Goal: Task Accomplishment & Management: Use online tool/utility

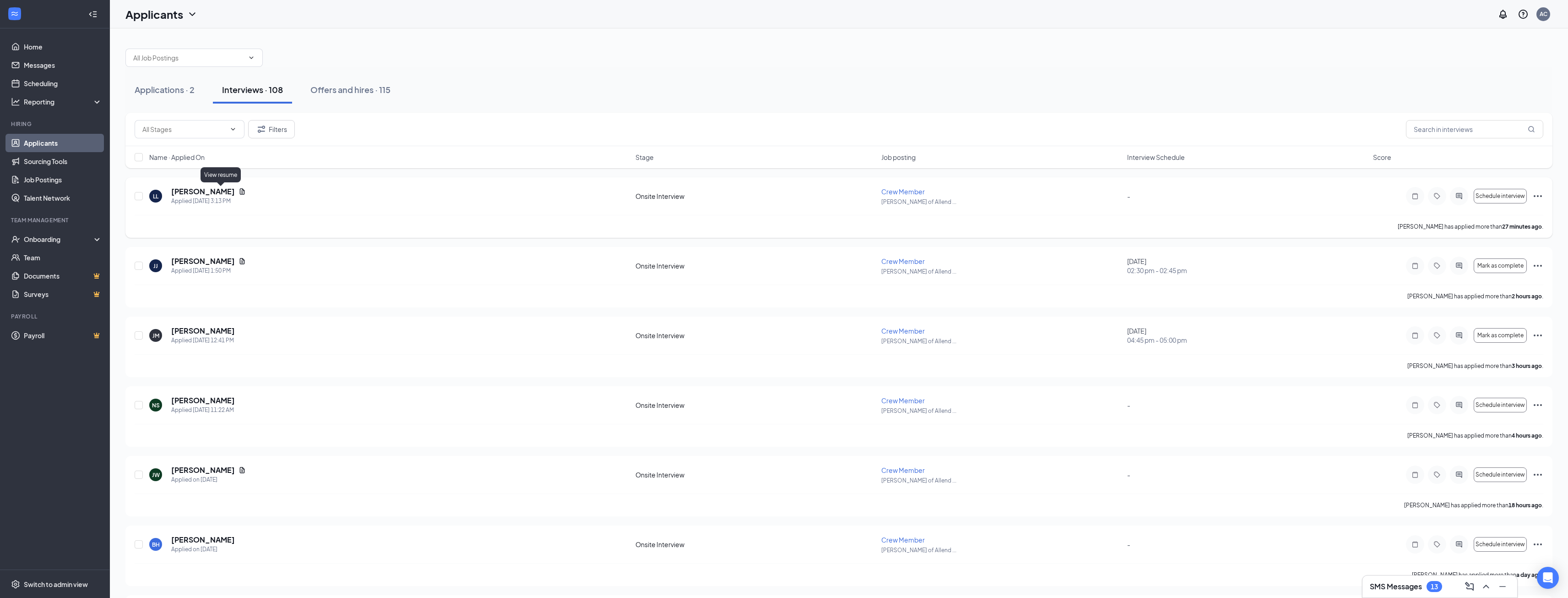
click at [240, 193] on icon "Document" at bounding box center [242, 191] width 5 height 6
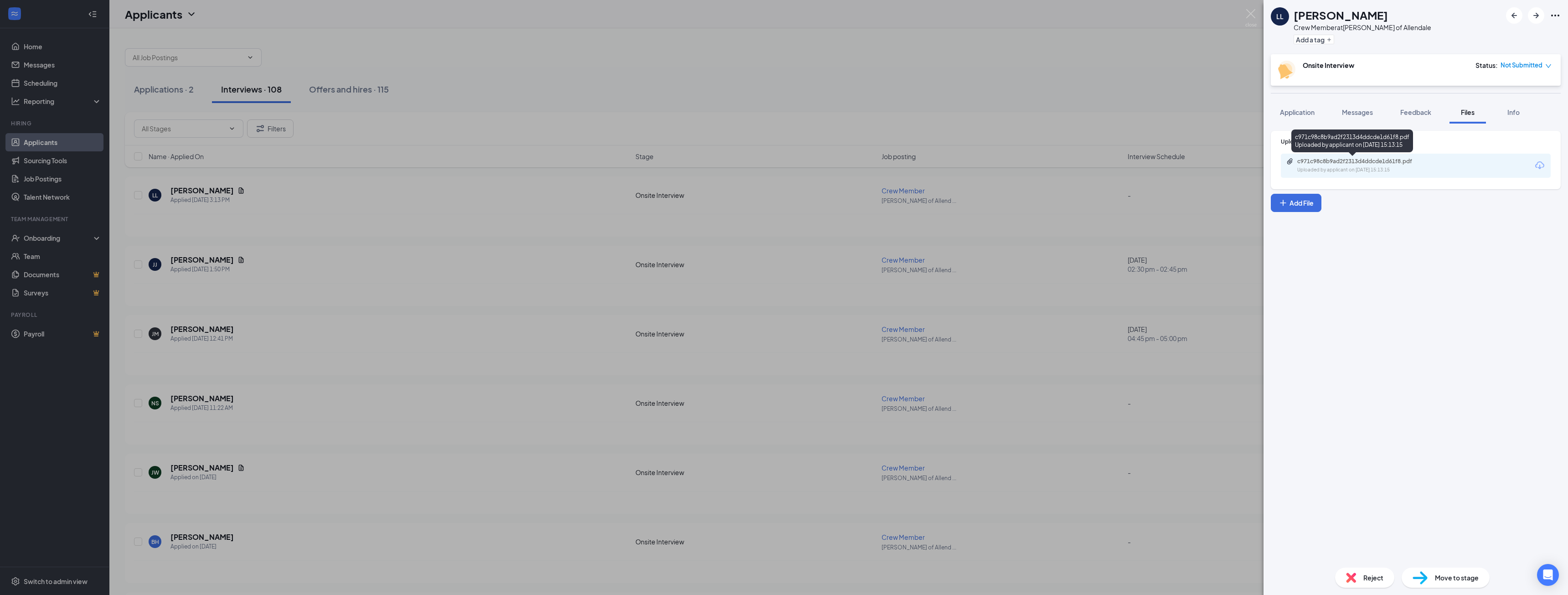
click at [1382, 168] on div "Uploaded by applicant on [DATE] 15:13:15" at bounding box center [1366, 170] width 137 height 7
click at [515, 105] on div "LL [PERSON_NAME] Crew Member at [PERSON_NAME] of Allendale Add a tag Onsite Int…" at bounding box center [784, 298] width 1568 height 595
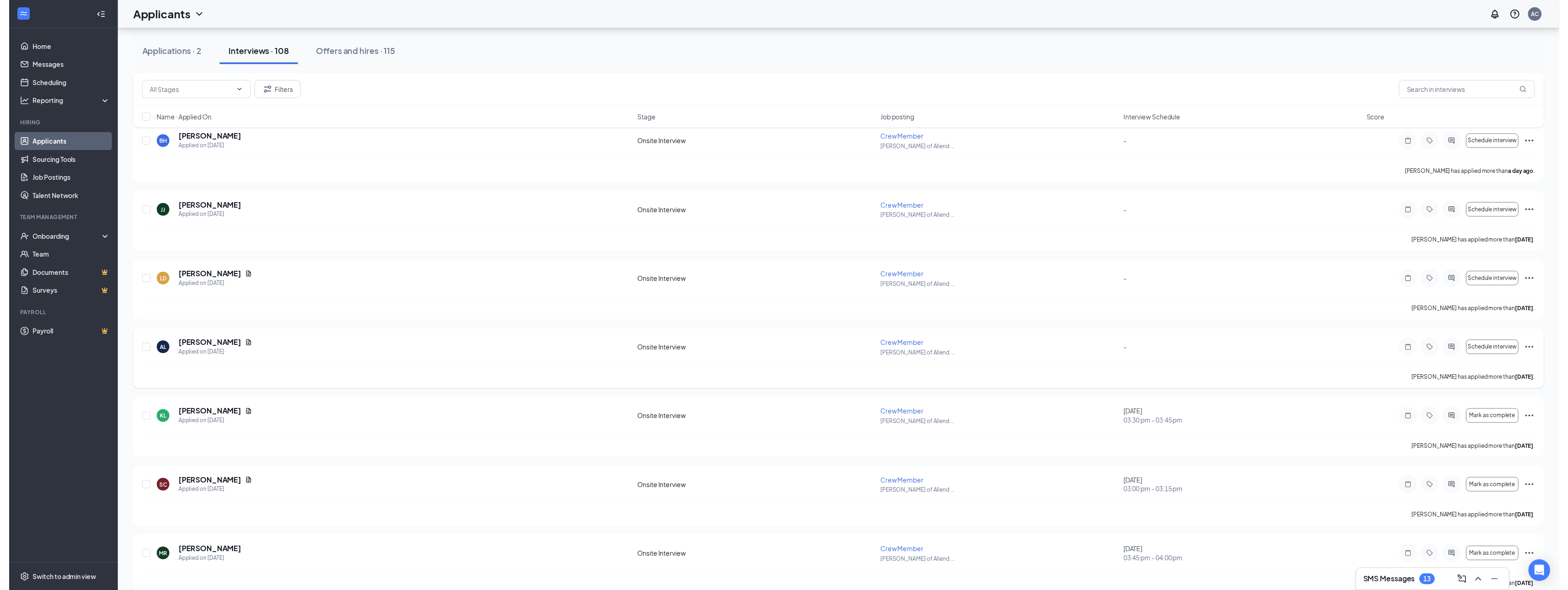
scroll to position [412, 0]
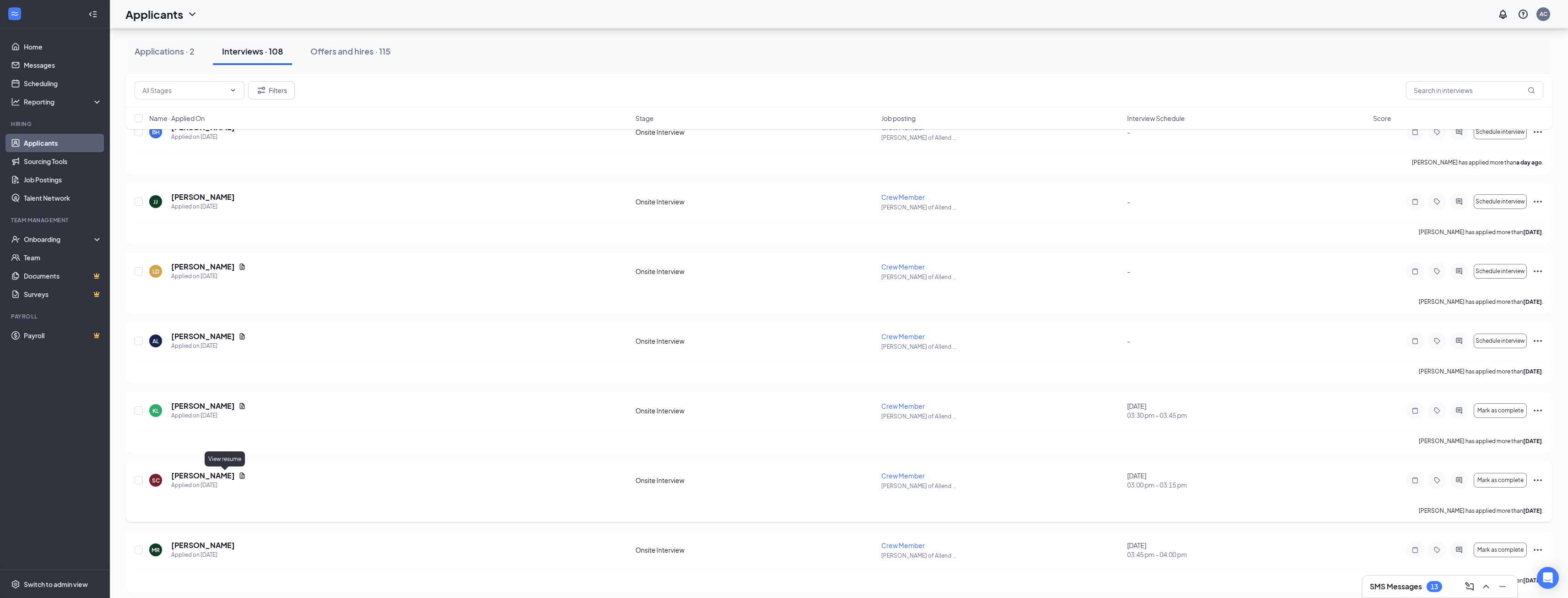
click at [238, 474] on icon "Document" at bounding box center [242, 475] width 7 height 7
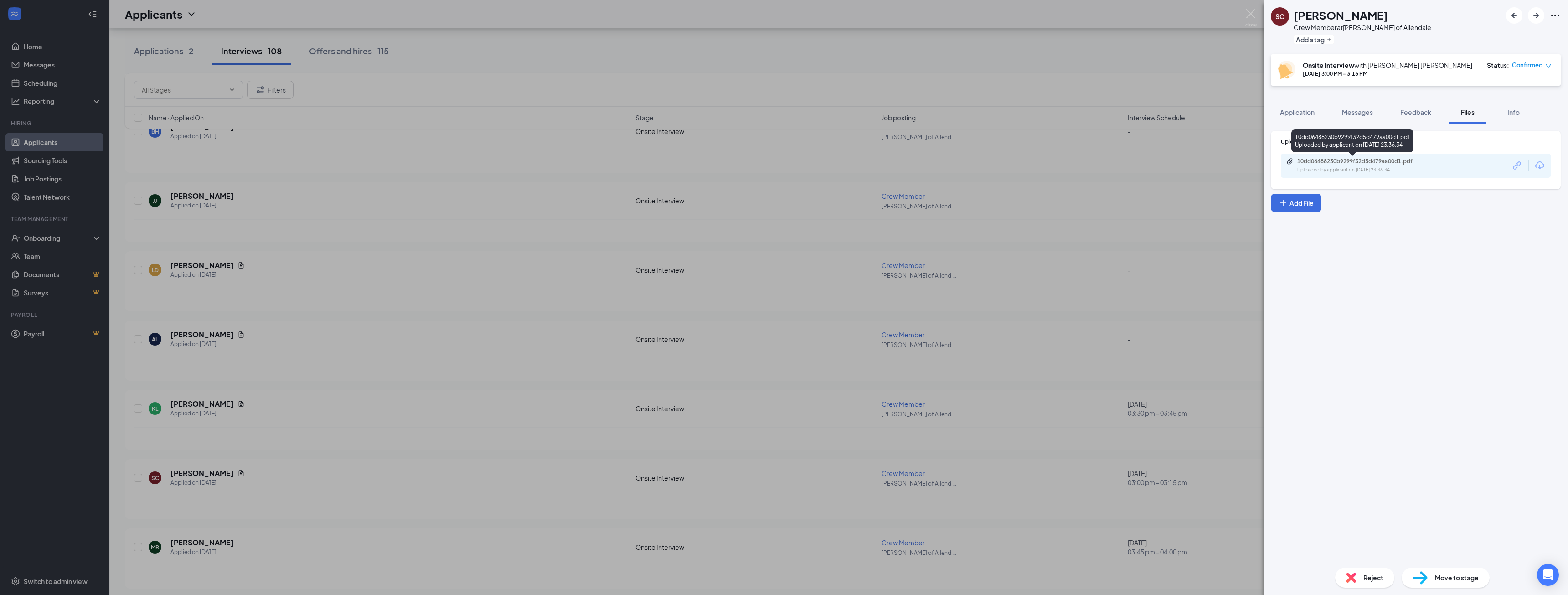
click at [1359, 165] on div "10dd06488230b9299f32d5d479aa00d1.pdf" at bounding box center [1361, 161] width 127 height 7
drag, startPoint x: 558, startPoint y: 337, endPoint x: 498, endPoint y: 403, distance: 89.2
click at [560, 341] on div "SC [PERSON_NAME] Crew Member at [PERSON_NAME] of Allendale Add a tag Onsite Int…" at bounding box center [784, 298] width 1568 height 595
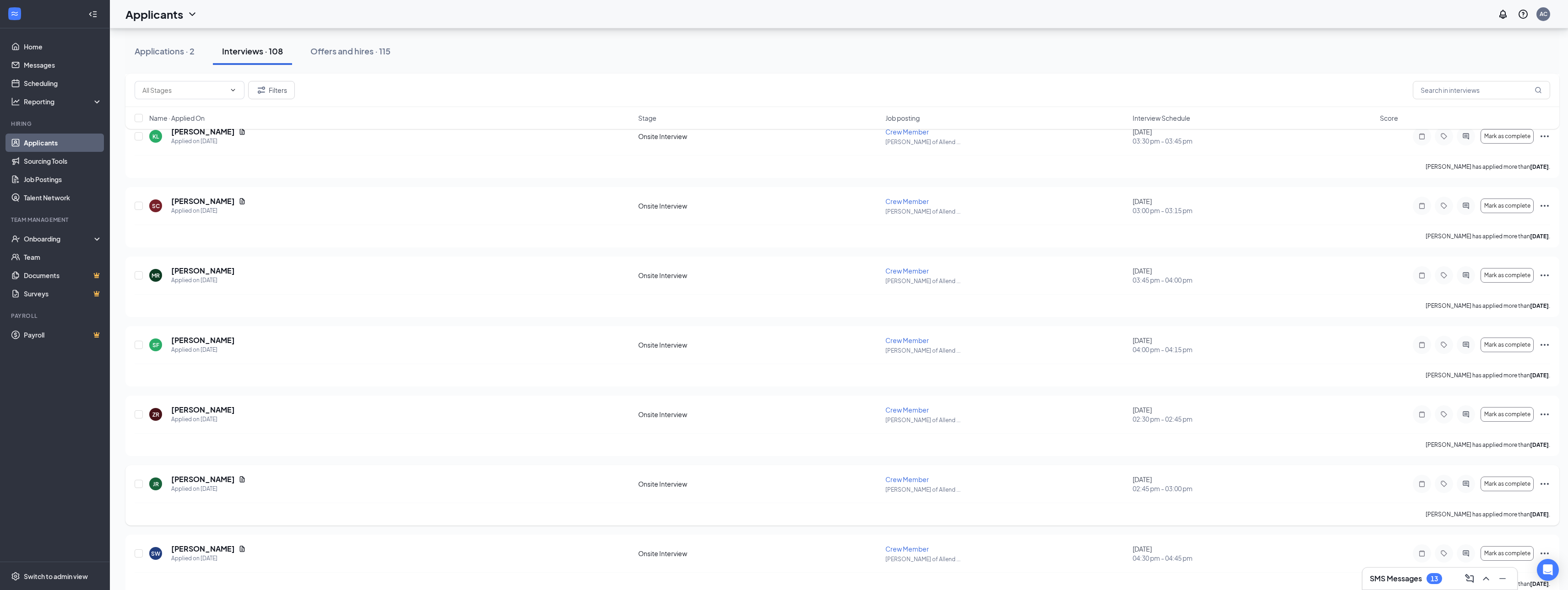
scroll to position [686, 0]
click at [242, 475] on icon "Document" at bounding box center [242, 478] width 7 height 7
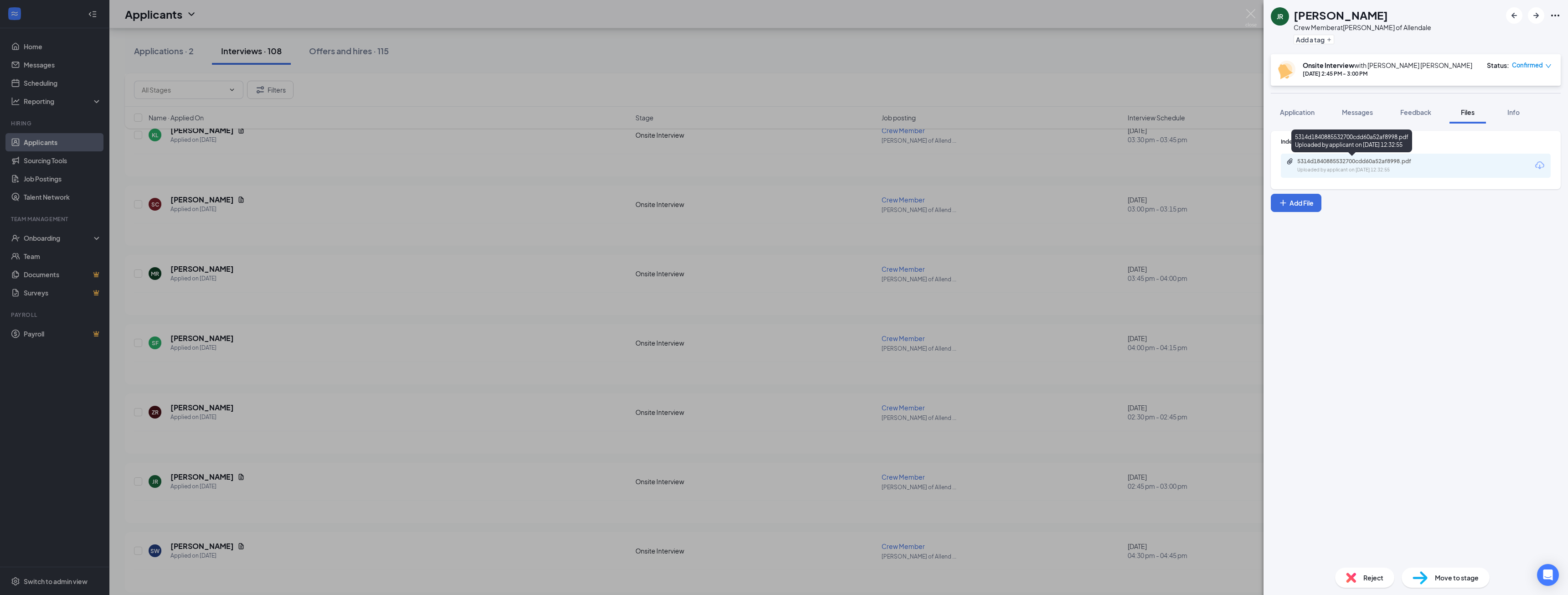
click at [1344, 163] on div "5314d1840885532700cdd60a52af8998.pdf" at bounding box center [1361, 161] width 127 height 7
drag, startPoint x: 521, startPoint y: 344, endPoint x: 489, endPoint y: 377, distance: 46.0
click at [521, 344] on div "JR [PERSON_NAME] Crew Member at [PERSON_NAME] of Allendale Add a tag Onsite Int…" at bounding box center [784, 298] width 1568 height 595
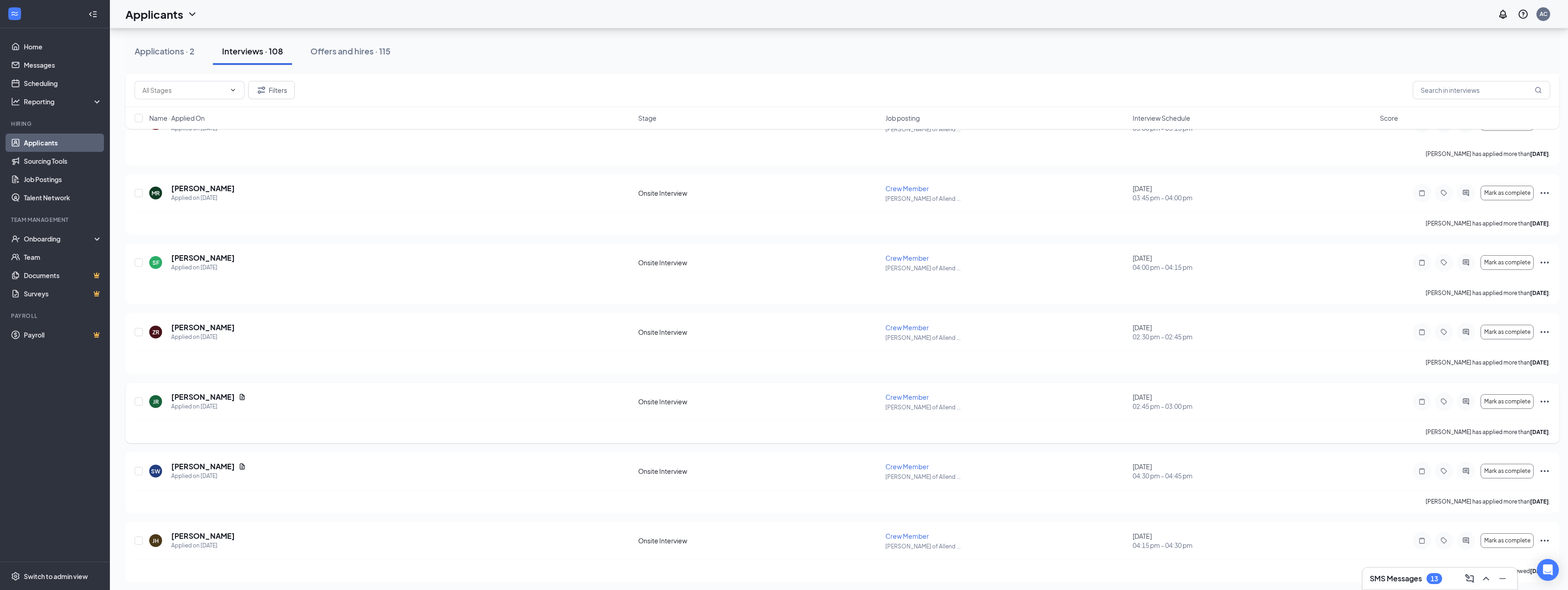
scroll to position [778, 0]
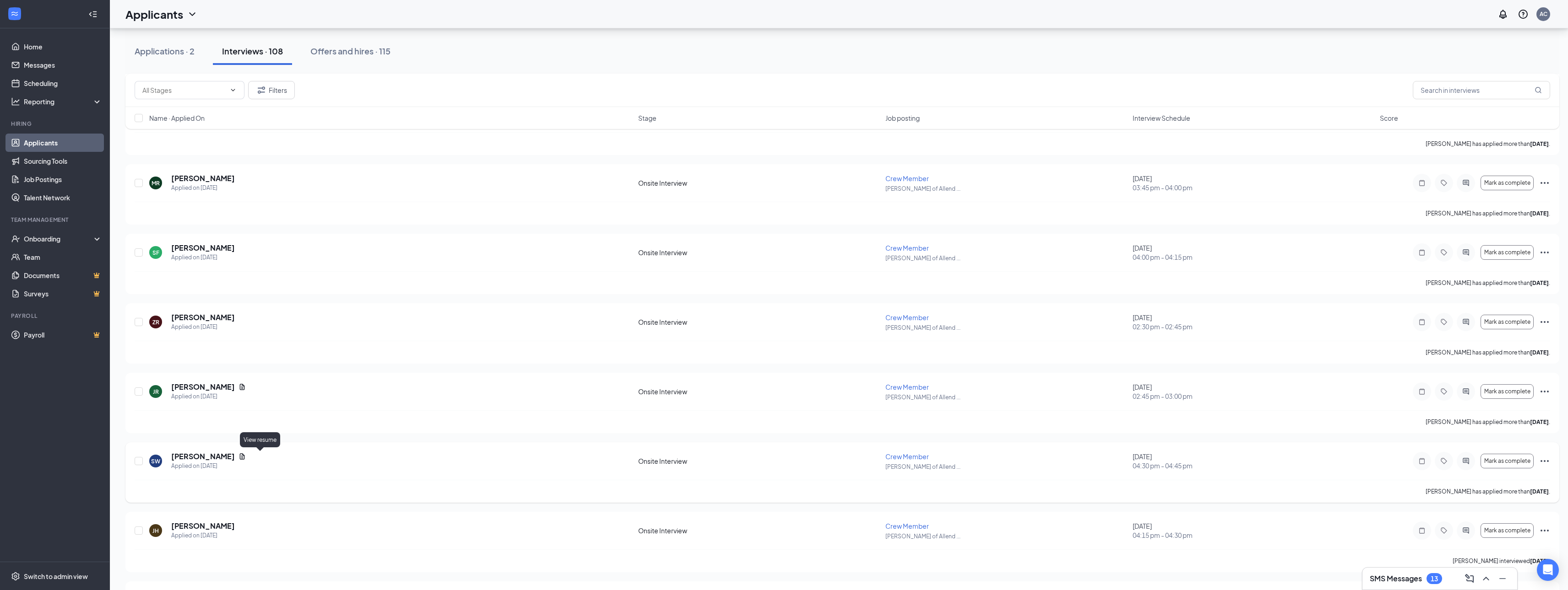
click at [245, 454] on icon "Document" at bounding box center [242, 456] width 5 height 6
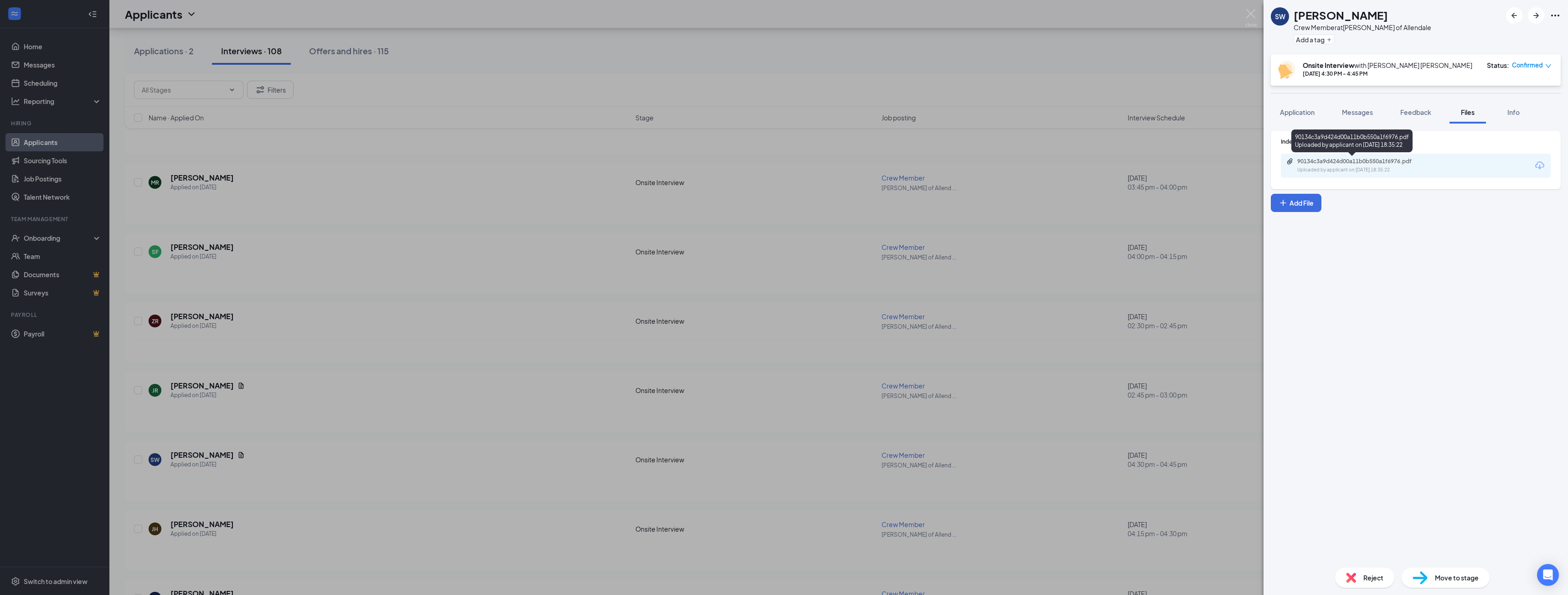
click at [1375, 165] on div "90134c3a9d424d00a11b0b550a1f6976.pdf Uploaded by applicant on [DATE] 18:35:22" at bounding box center [1360, 166] width 147 height 16
drag, startPoint x: 1244, startPoint y: 9, endPoint x: 1250, endPoint y: 21, distance: 13.4
click at [1244, 9] on div "SW [PERSON_NAME] Crew Member at [PERSON_NAME] of Allendale Add a tag Onsite Int…" at bounding box center [784, 298] width 1568 height 595
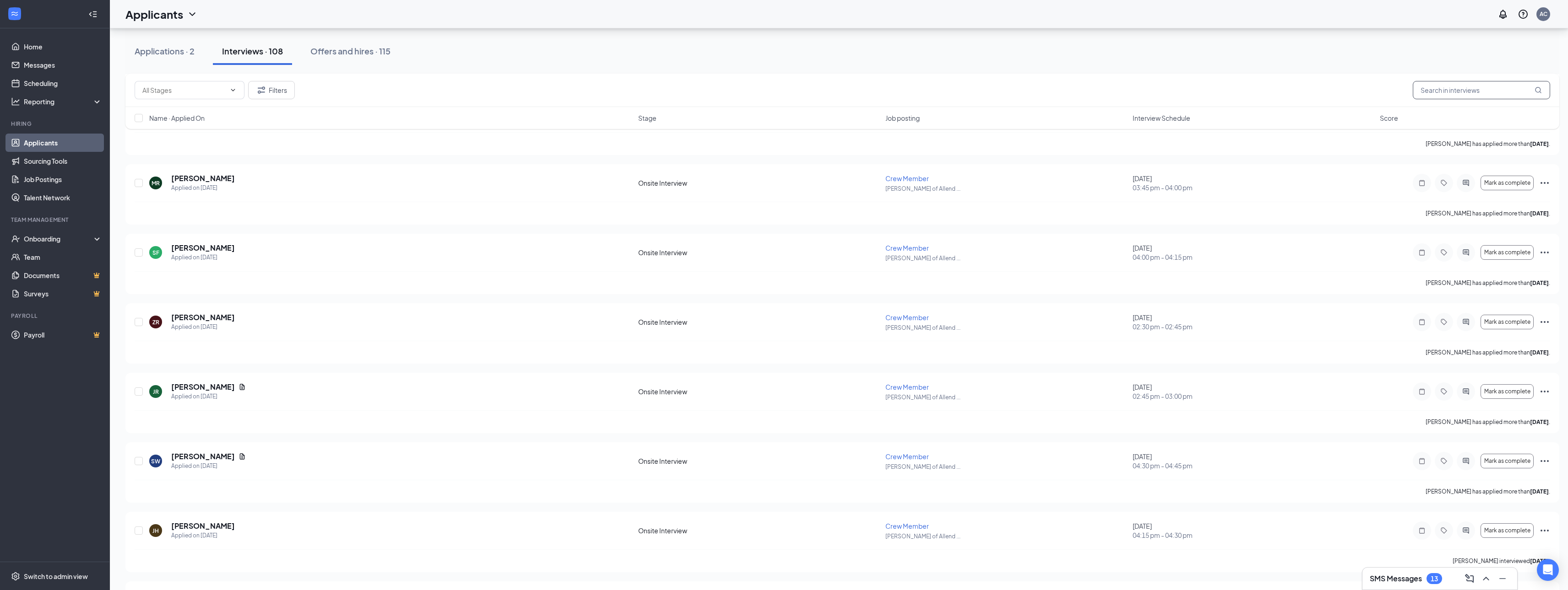
click at [1454, 87] on input "text" at bounding box center [1481, 89] width 137 height 18
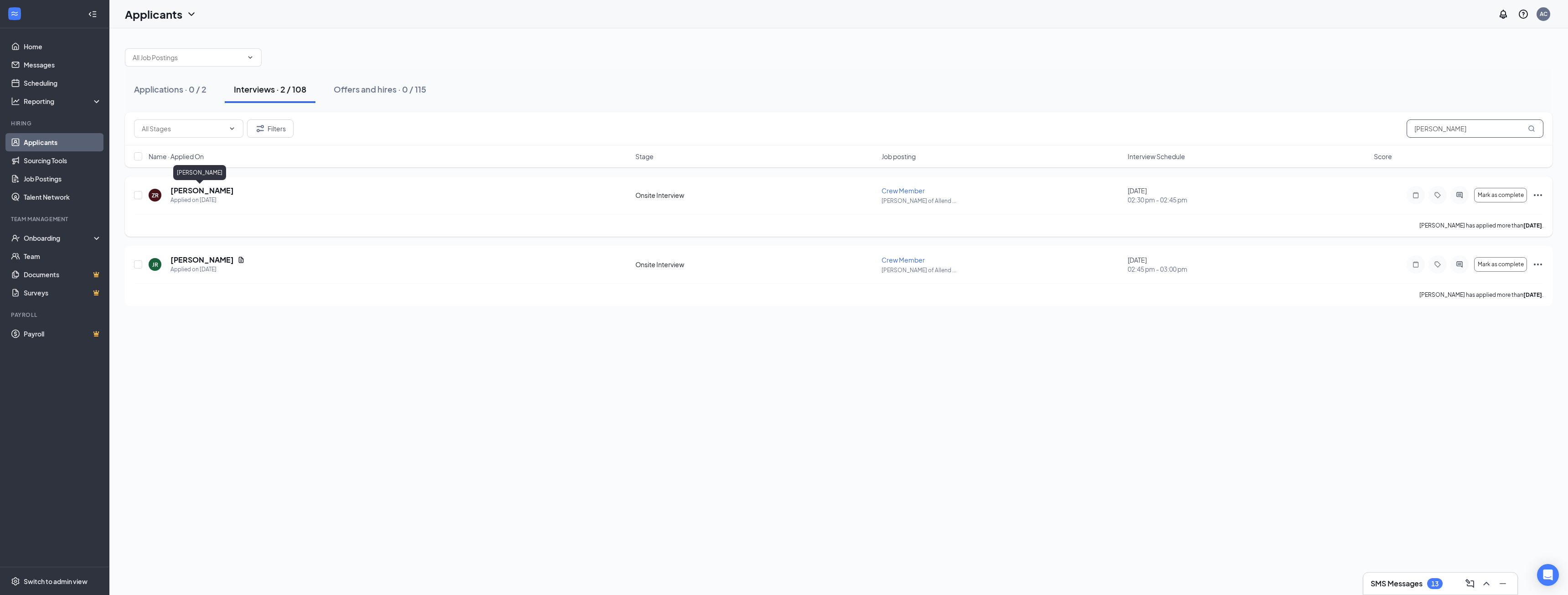
type input "[PERSON_NAME]"
click at [192, 189] on h5 "[PERSON_NAME]" at bounding box center [202, 190] width 64 height 10
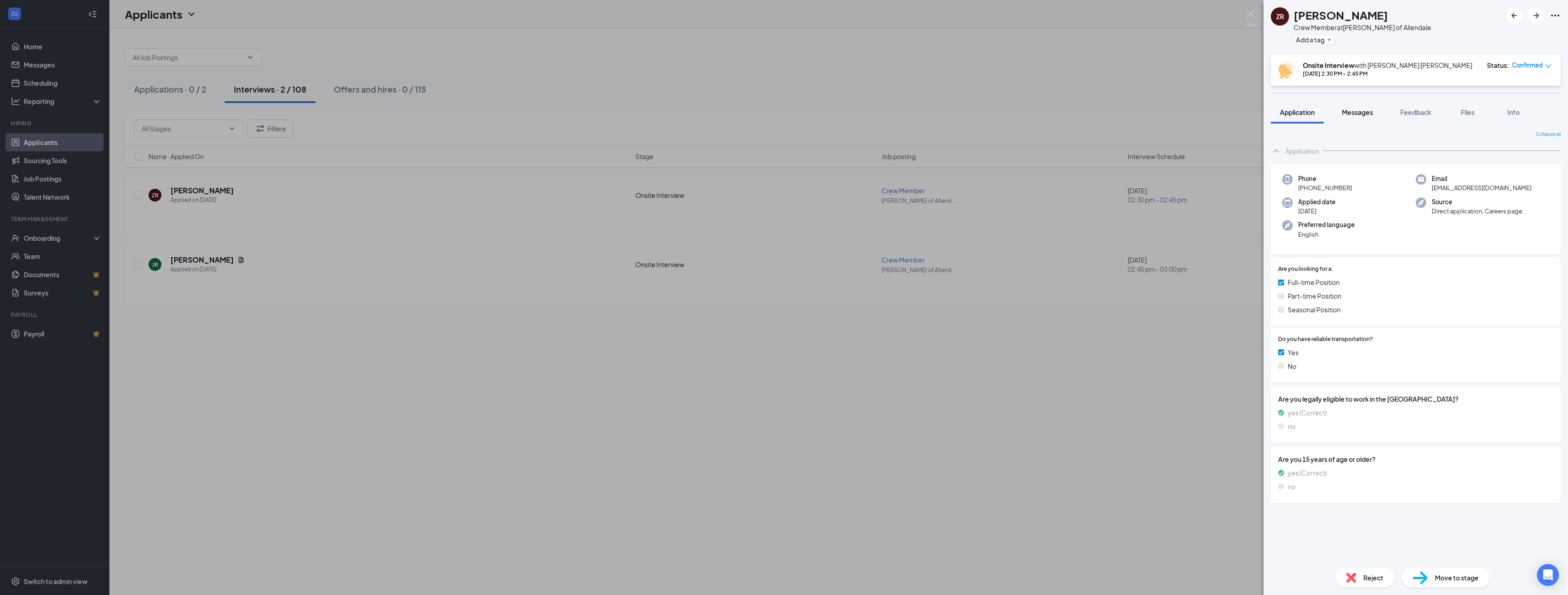
click at [1366, 106] on button "Messages" at bounding box center [1357, 112] width 49 height 23
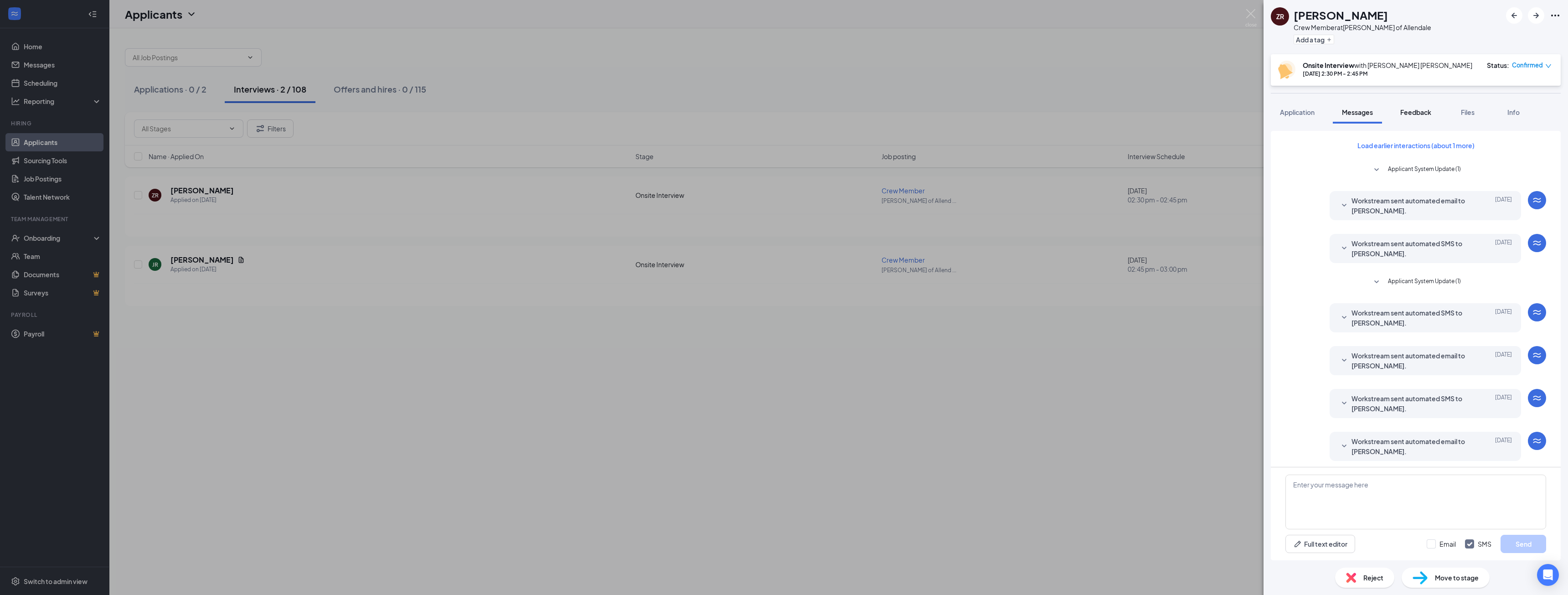
click at [1429, 113] on span "Feedback" at bounding box center [1416, 112] width 31 height 8
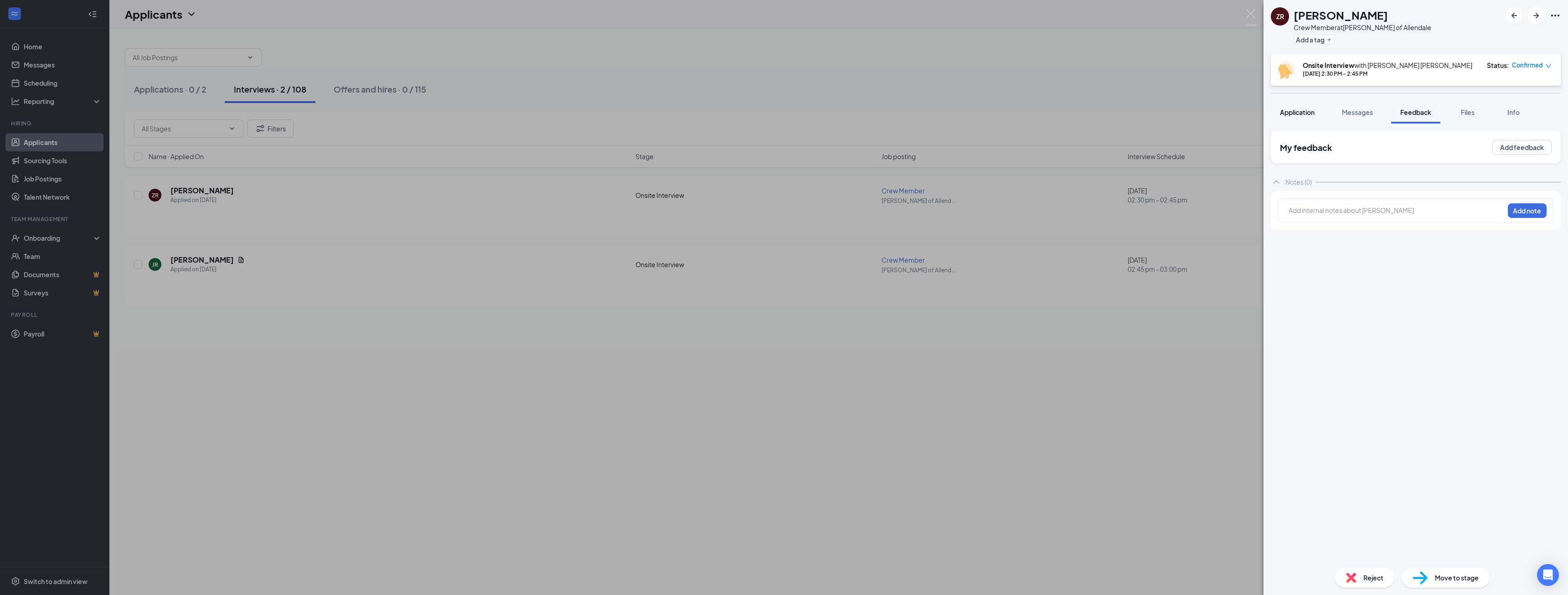
click at [1309, 114] on span "Application" at bounding box center [1297, 112] width 35 height 8
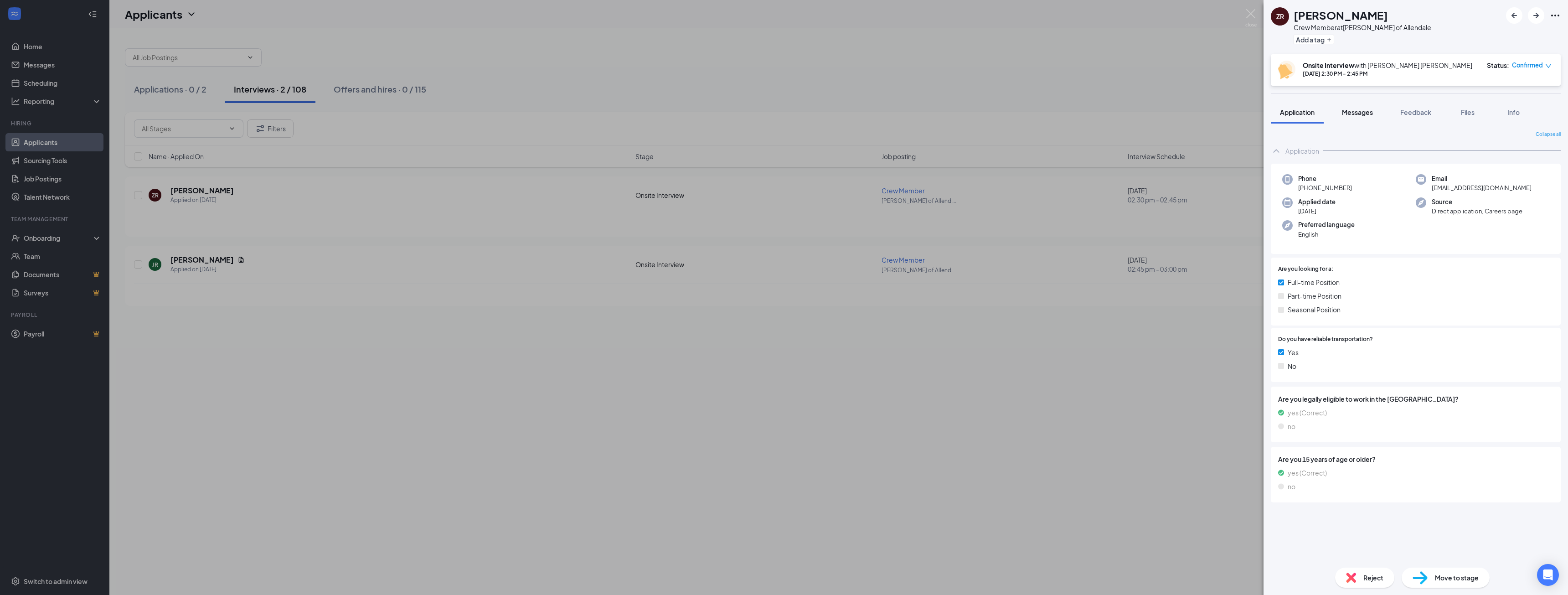
click at [1362, 112] on span "Messages" at bounding box center [1358, 112] width 31 height 8
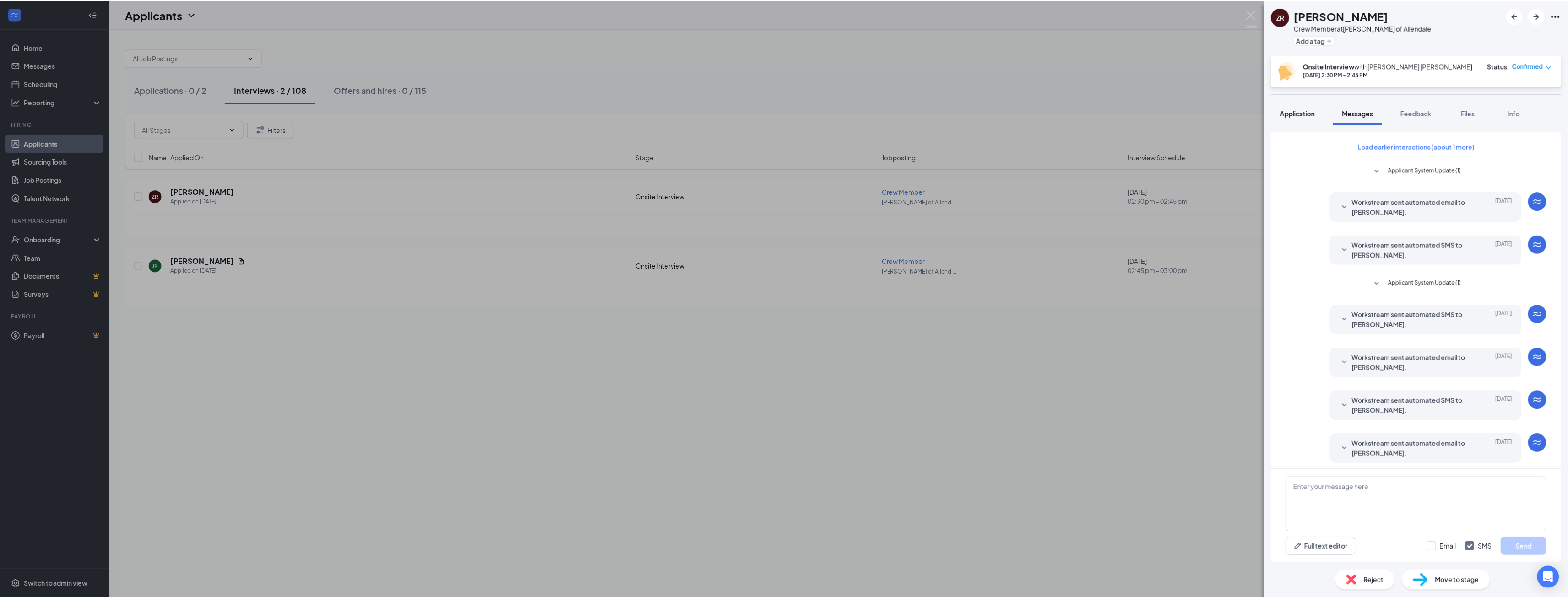
scroll to position [90, 0]
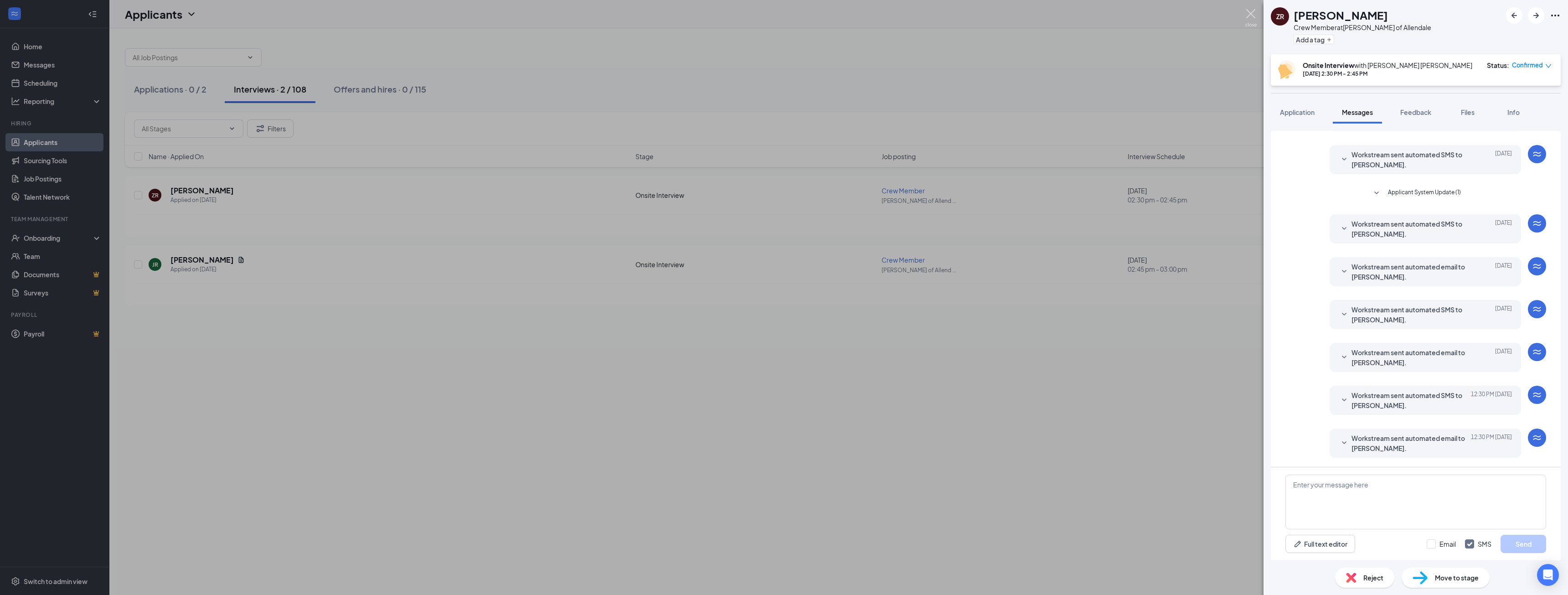
click at [1255, 11] on img at bounding box center [1250, 18] width 11 height 18
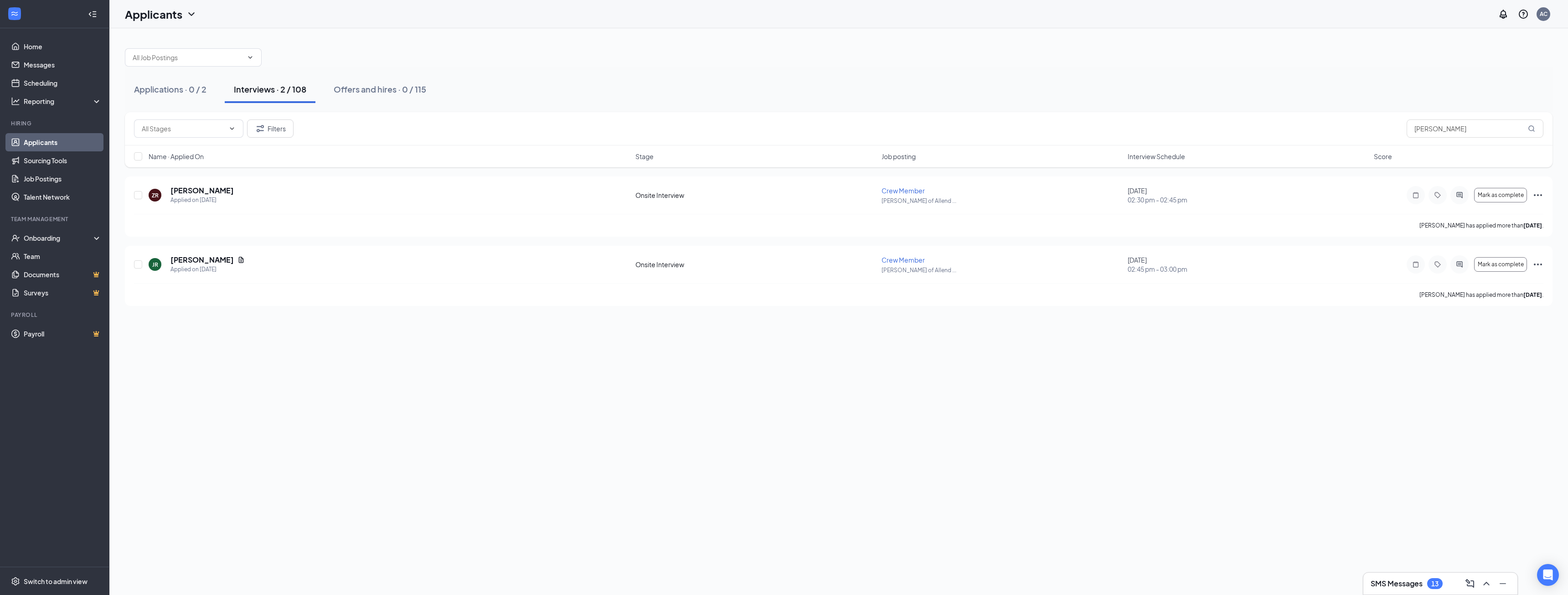
click at [49, 145] on link "Applicants" at bounding box center [62, 142] width 78 height 18
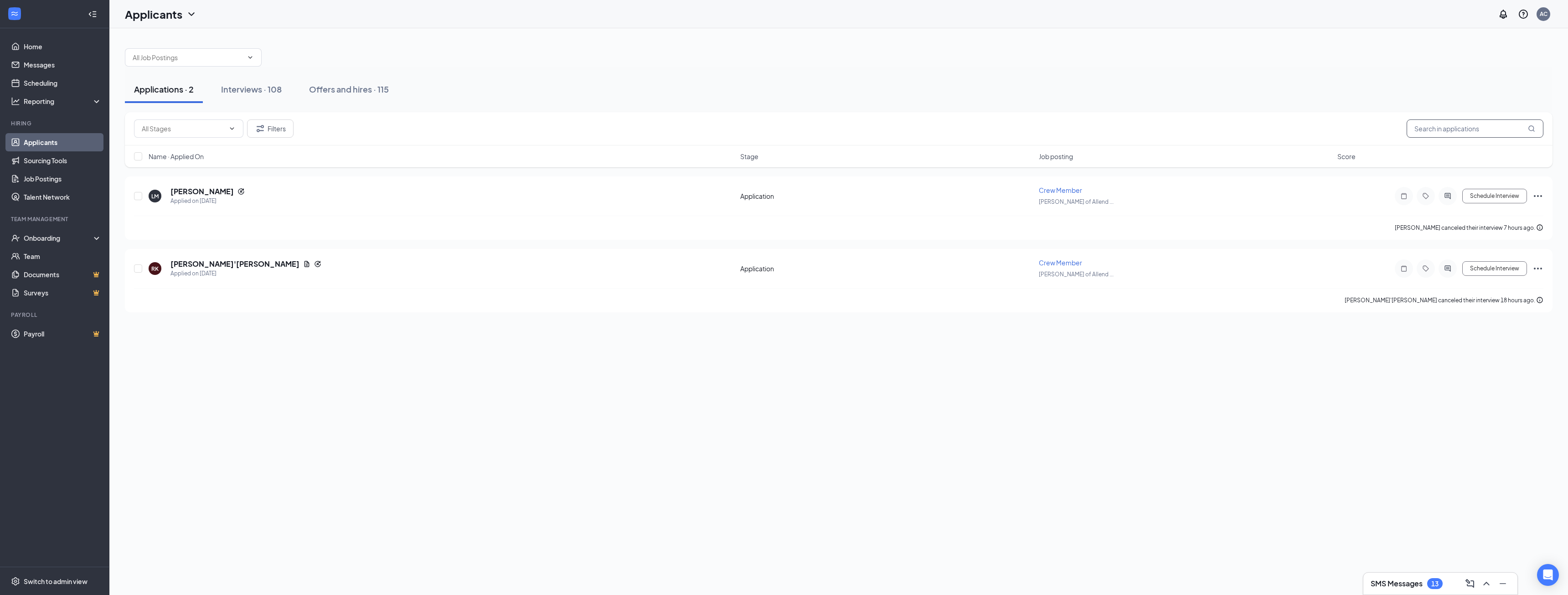
click at [1441, 128] on input "text" at bounding box center [1475, 128] width 137 height 18
click at [255, 89] on div "Interviews · 108" at bounding box center [251, 88] width 60 height 11
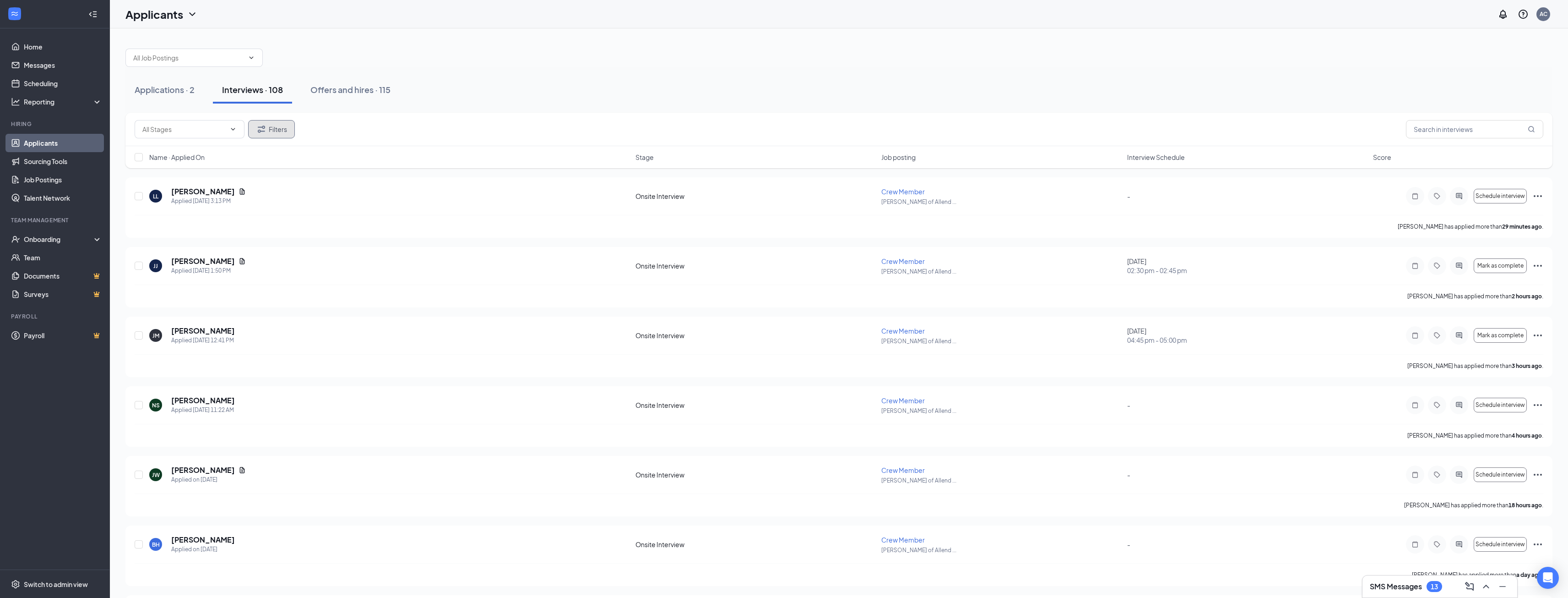
click at [276, 127] on button "Filters" at bounding box center [271, 129] width 46 height 18
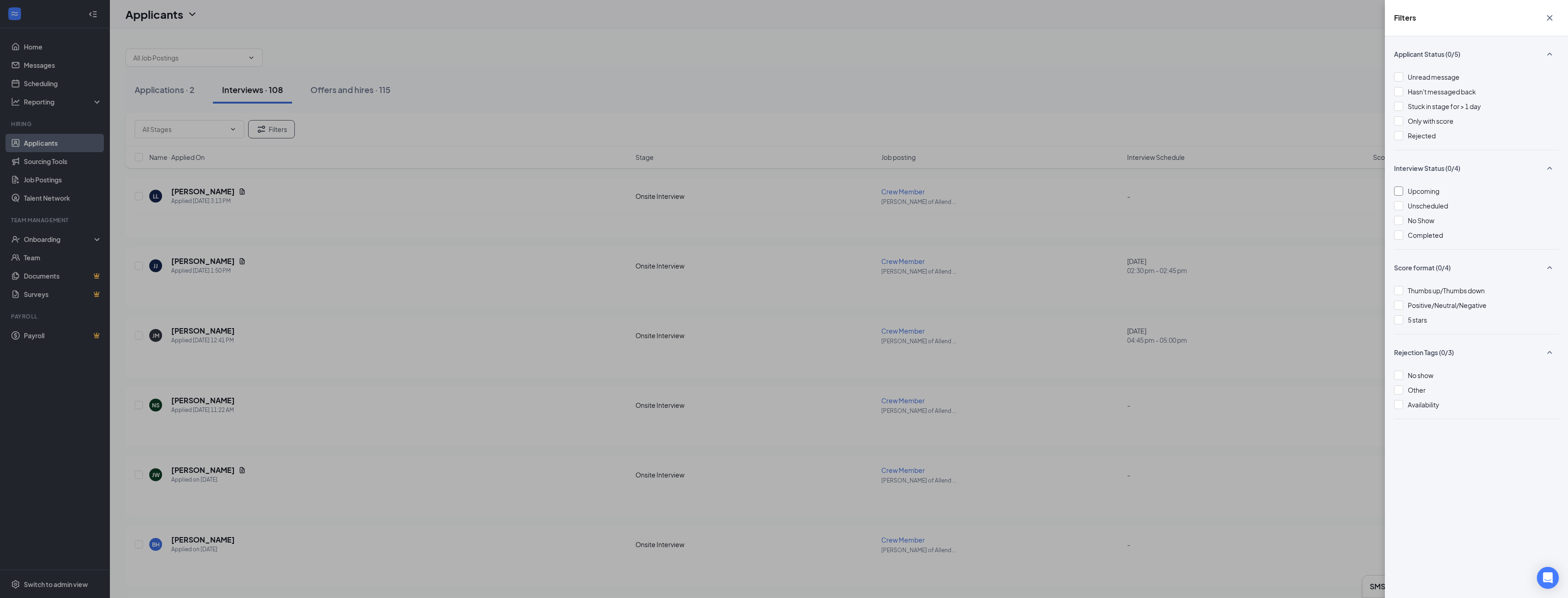
click at [1433, 191] on span "Upcoming" at bounding box center [1423, 191] width 32 height 8
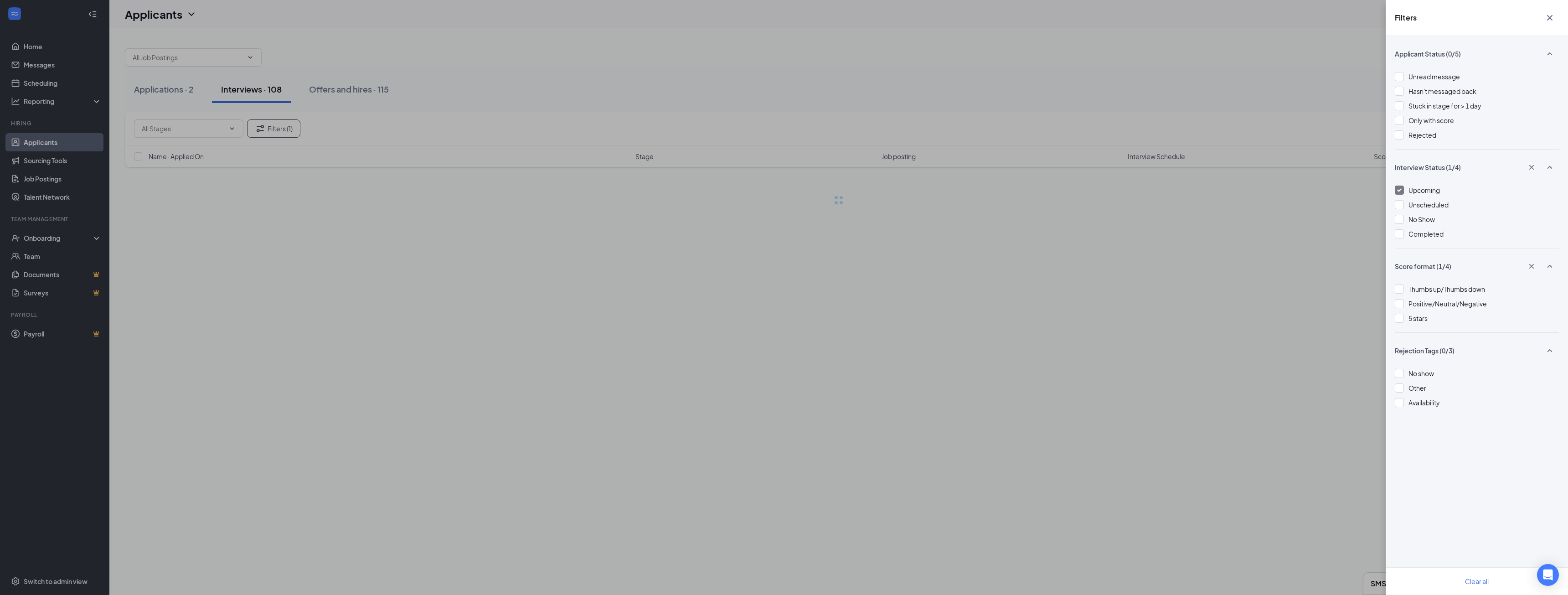
click at [1201, 115] on div "Filters Applicant Status (0/5) Unread message Hasn't messaged back Stuck in sta…" at bounding box center [784, 298] width 1568 height 595
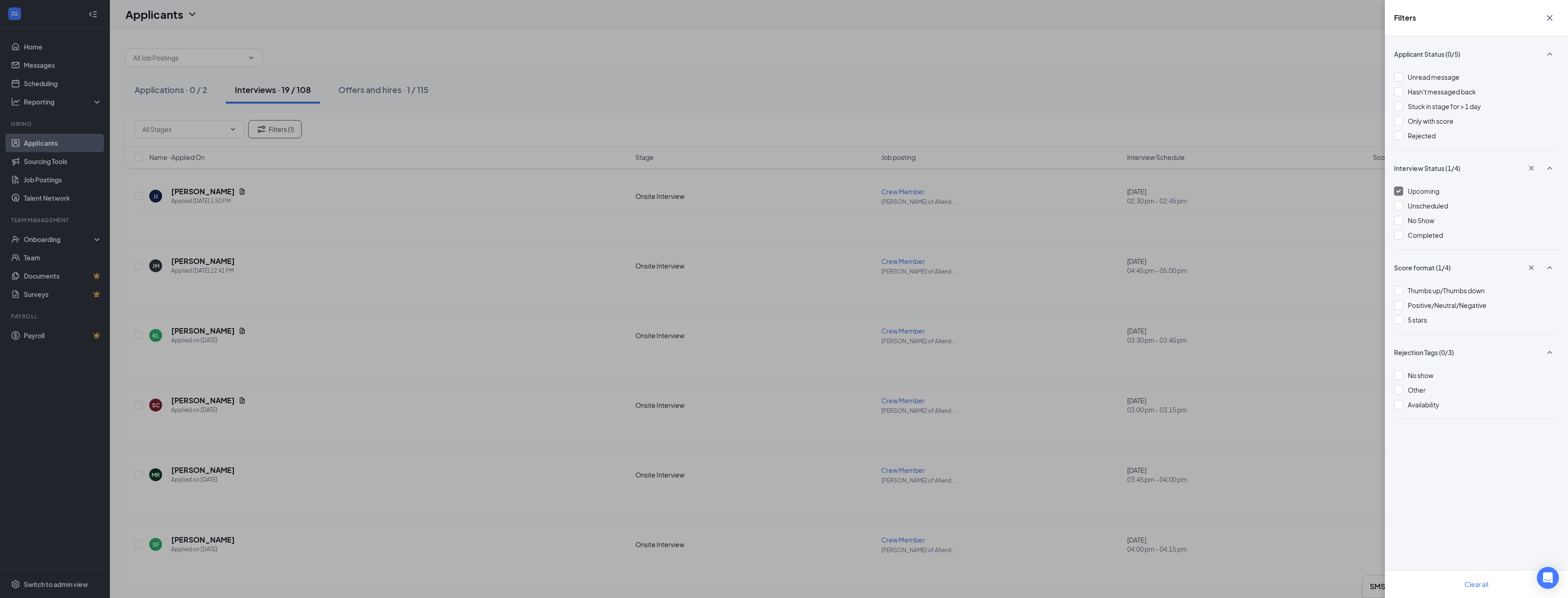
click at [1554, 13] on icon "Cross" at bounding box center [1549, 18] width 11 height 11
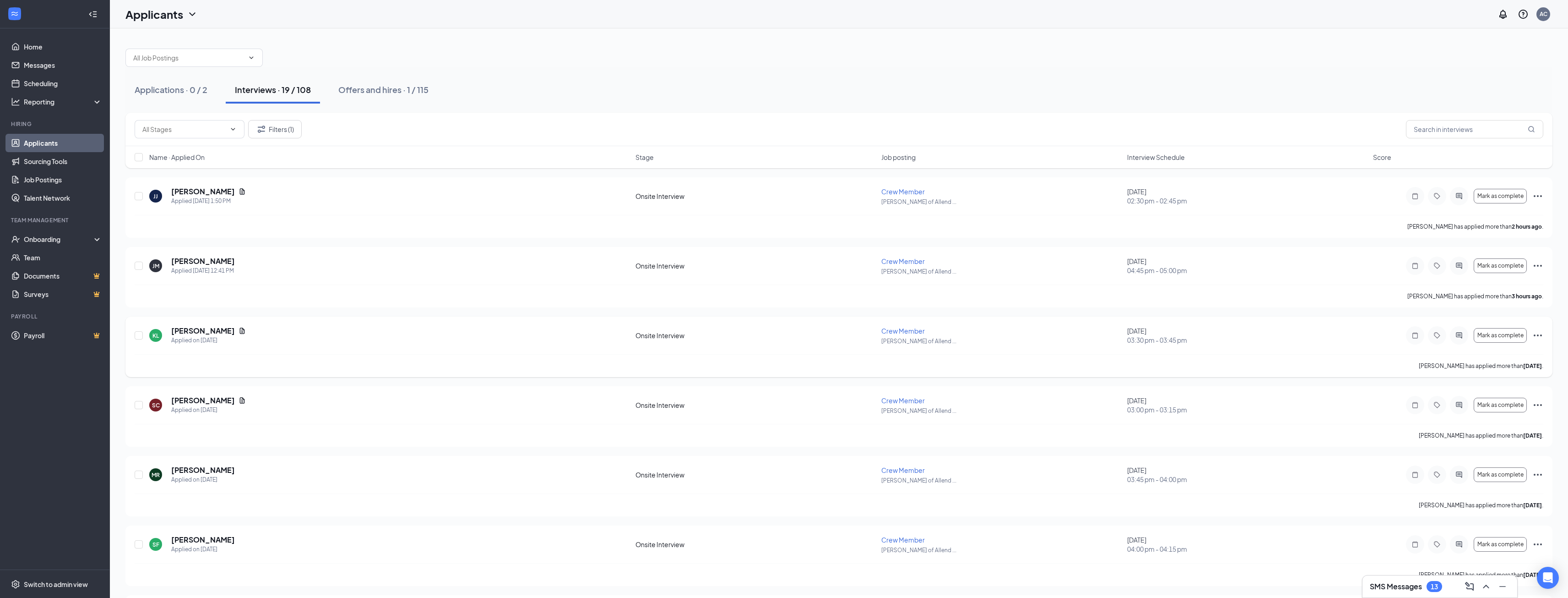
click at [216, 330] on div "[PERSON_NAME]" at bounding box center [208, 331] width 75 height 10
click at [240, 329] on icon "Document" at bounding box center [242, 330] width 5 height 6
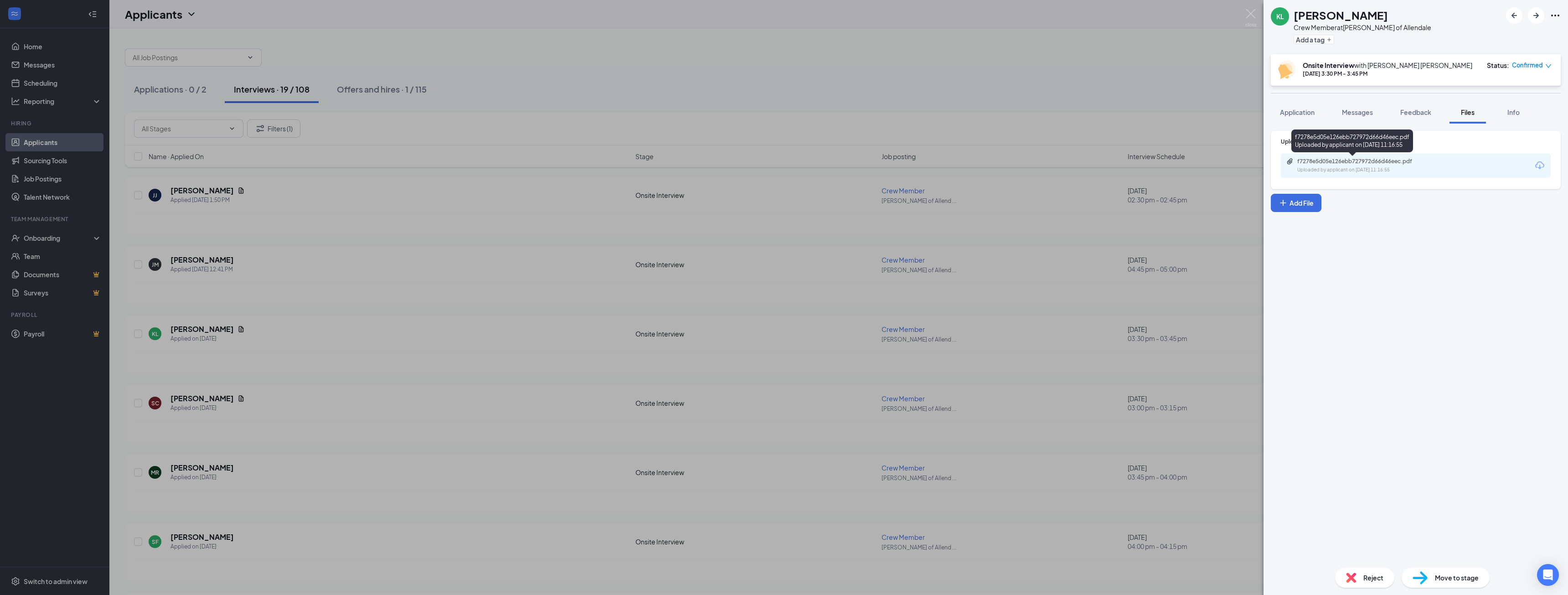
click at [1376, 165] on div "f7278e5d05e126ebb727972d66d46eec.pdf Uploaded by applicant on [DATE] 11:16:55" at bounding box center [1360, 166] width 147 height 16
click at [586, 290] on div "[PERSON_NAME] Crew Member at [PERSON_NAME] of Allendale Add a tag Onsite Interv…" at bounding box center [784, 298] width 1568 height 595
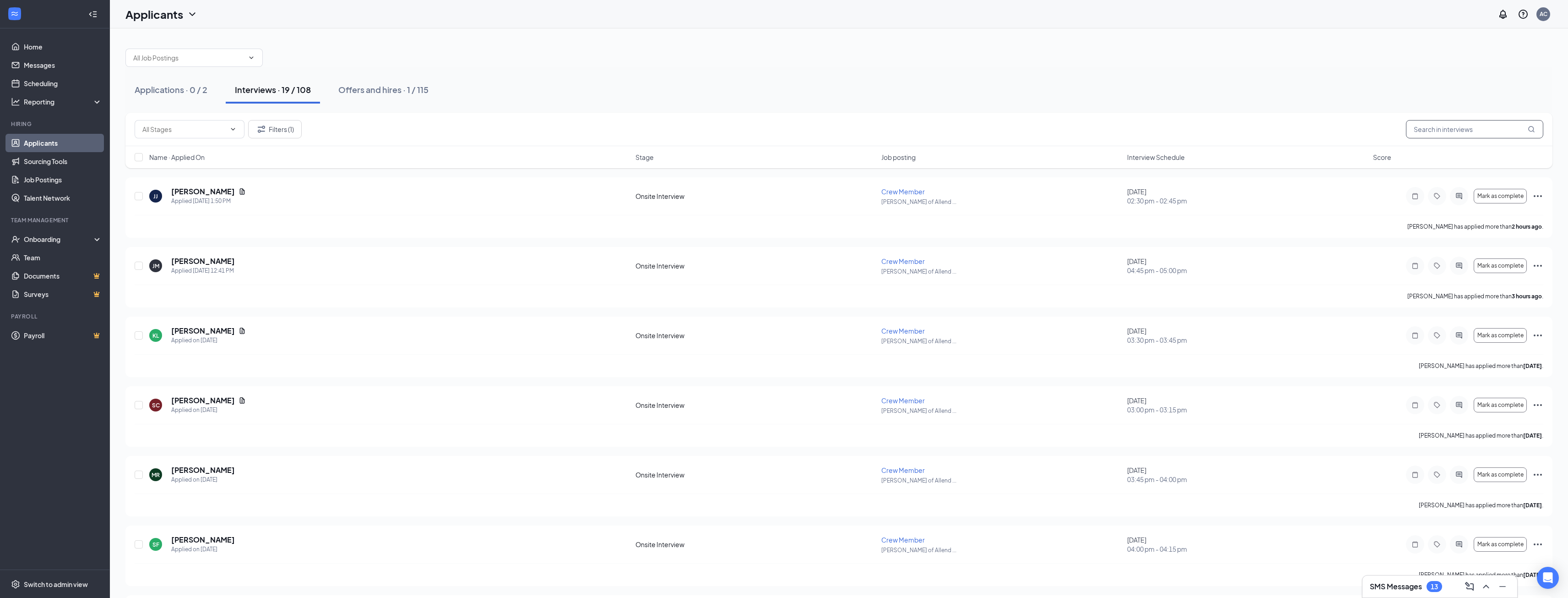
click at [1475, 131] on input "text" at bounding box center [1474, 129] width 137 height 18
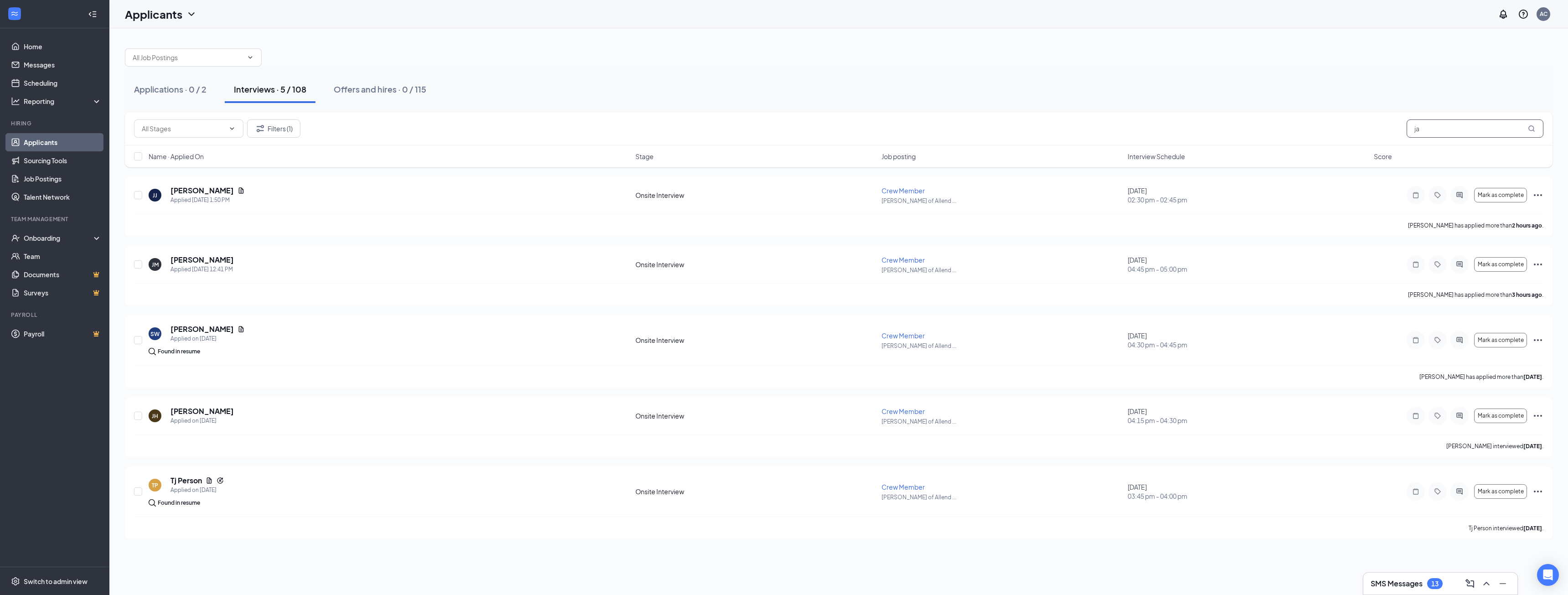
click at [1469, 131] on input "ja" at bounding box center [1475, 128] width 137 height 18
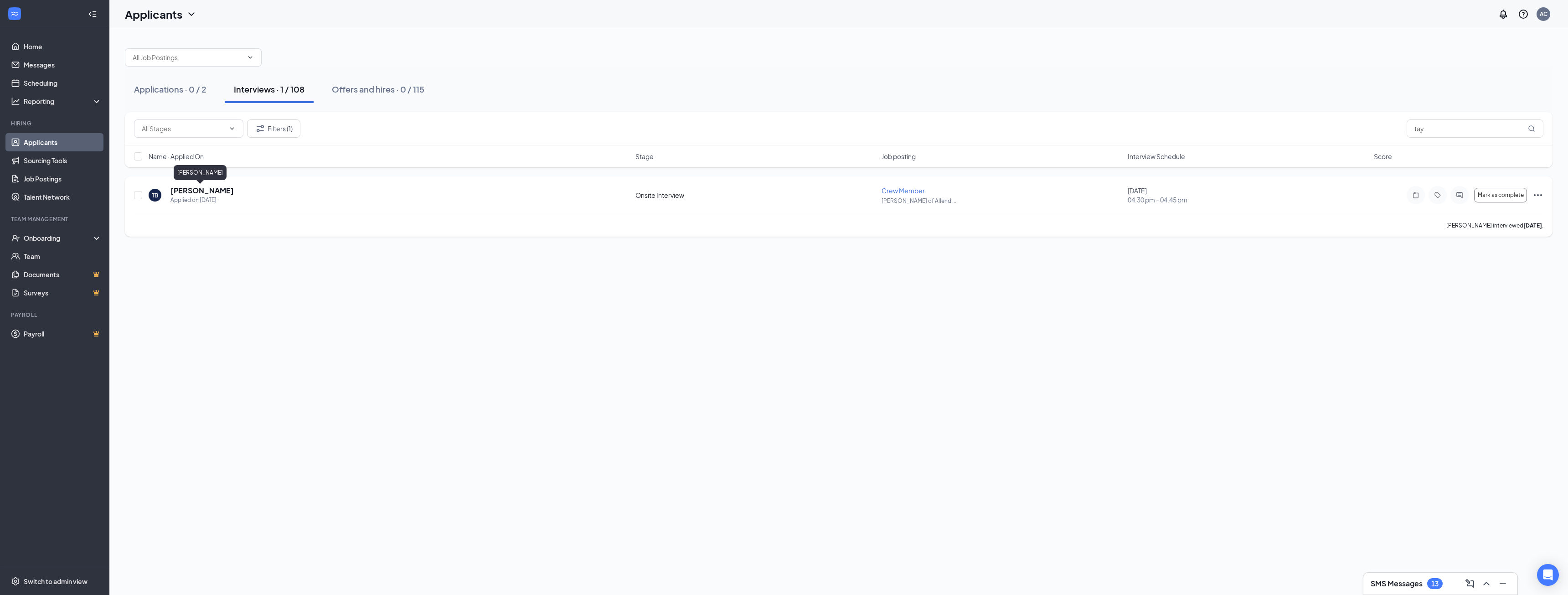
click at [200, 188] on h5 "[PERSON_NAME]" at bounding box center [202, 190] width 64 height 10
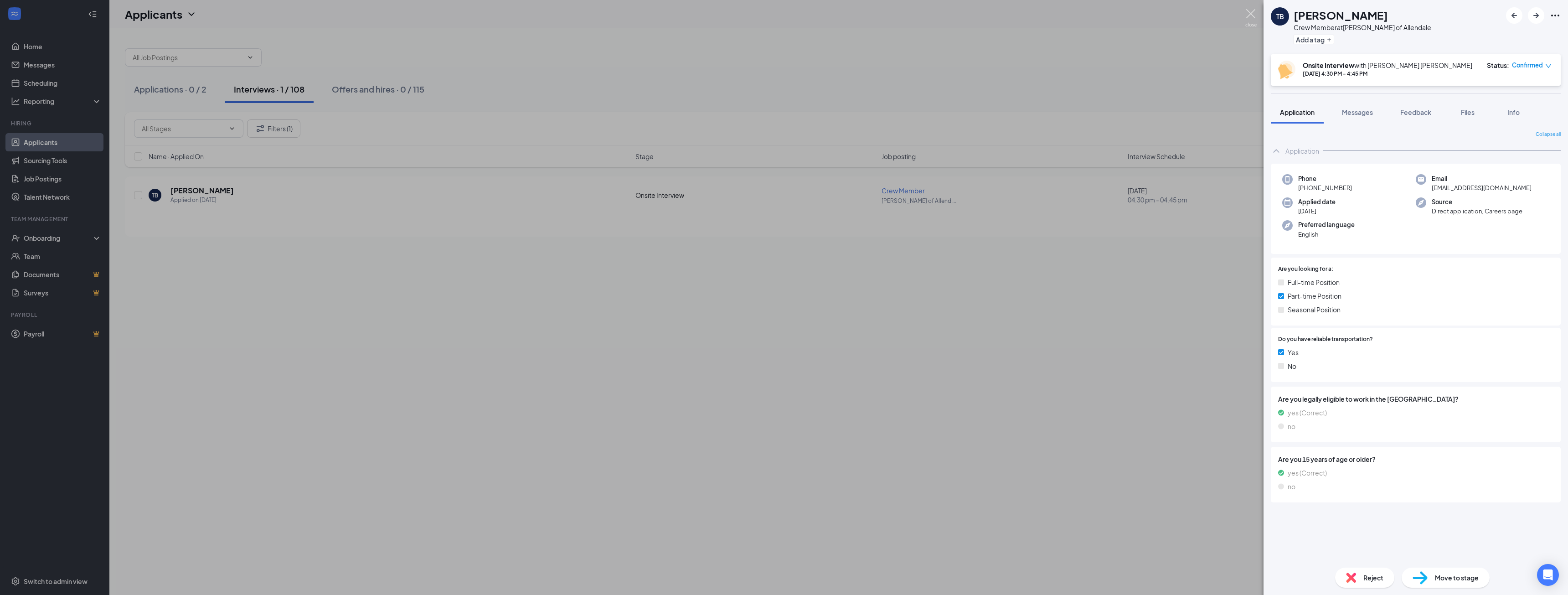
click at [1252, 9] on img at bounding box center [1250, 18] width 11 height 18
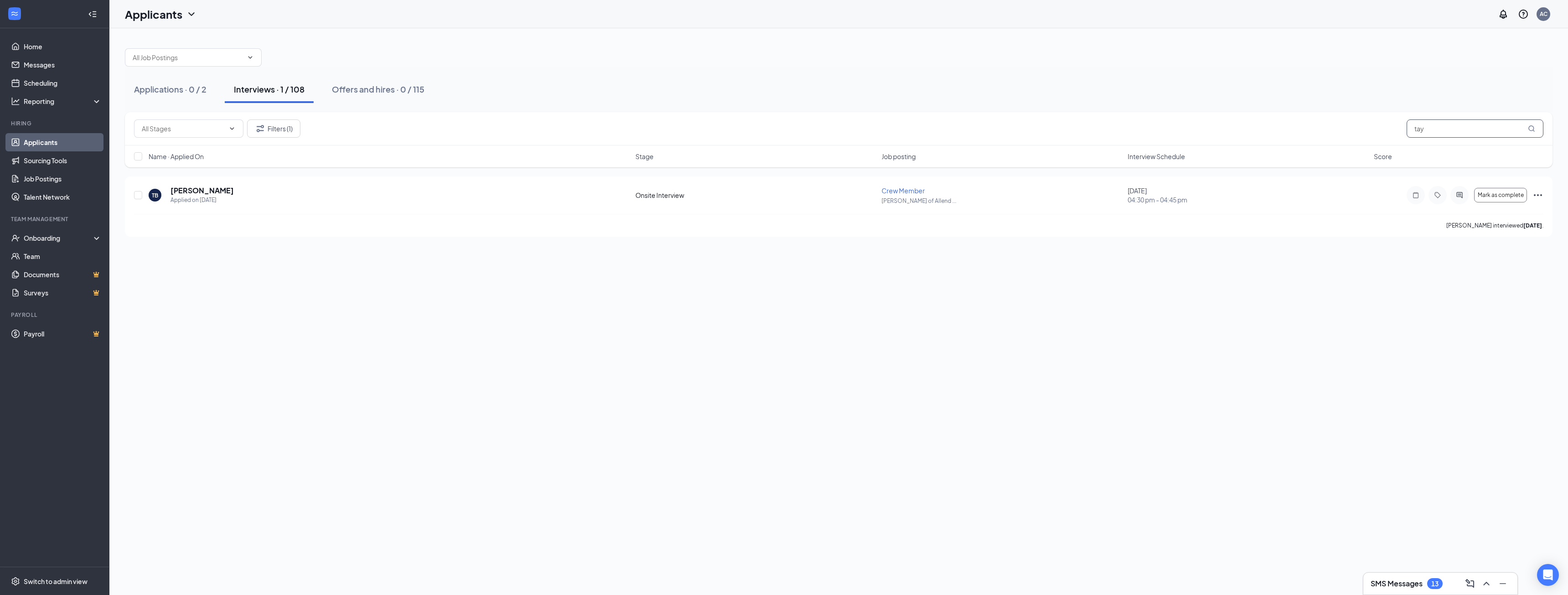
click at [1474, 126] on input "tay" at bounding box center [1475, 128] width 137 height 18
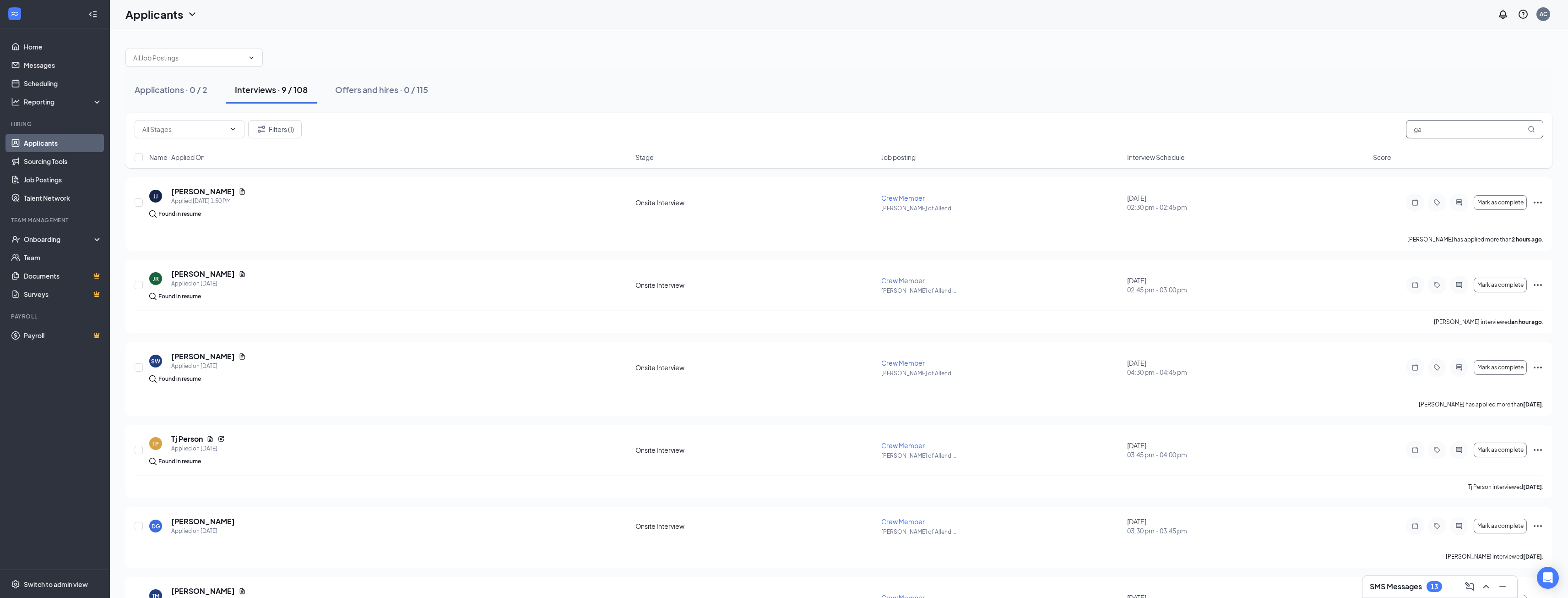
type input "g"
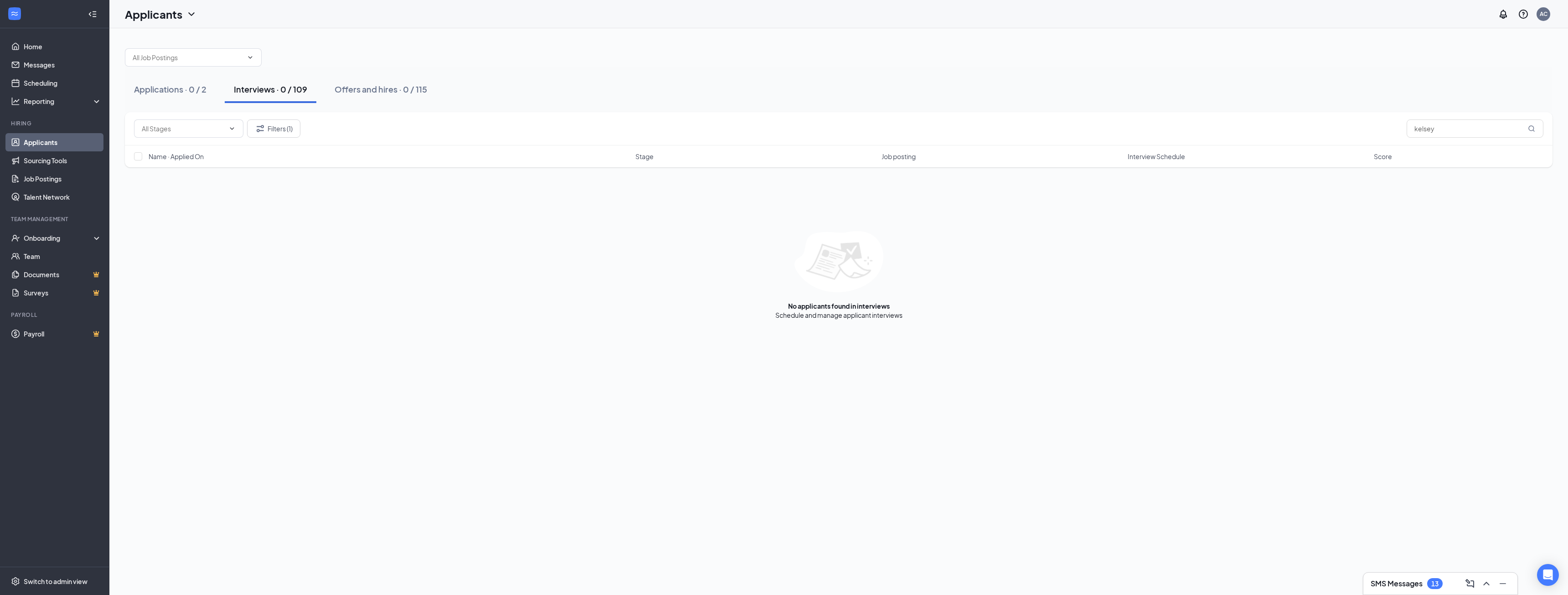
click at [426, 440] on div "Applications · 0 / 2 Interviews · 0 / 109 Offers and hires · 0 / 115 Filters (1…" at bounding box center [838, 312] width 1459 height 567
click at [1456, 126] on input "kelsey" at bounding box center [1475, 128] width 137 height 18
click at [1456, 129] on input "kelsey" at bounding box center [1475, 128] width 137 height 18
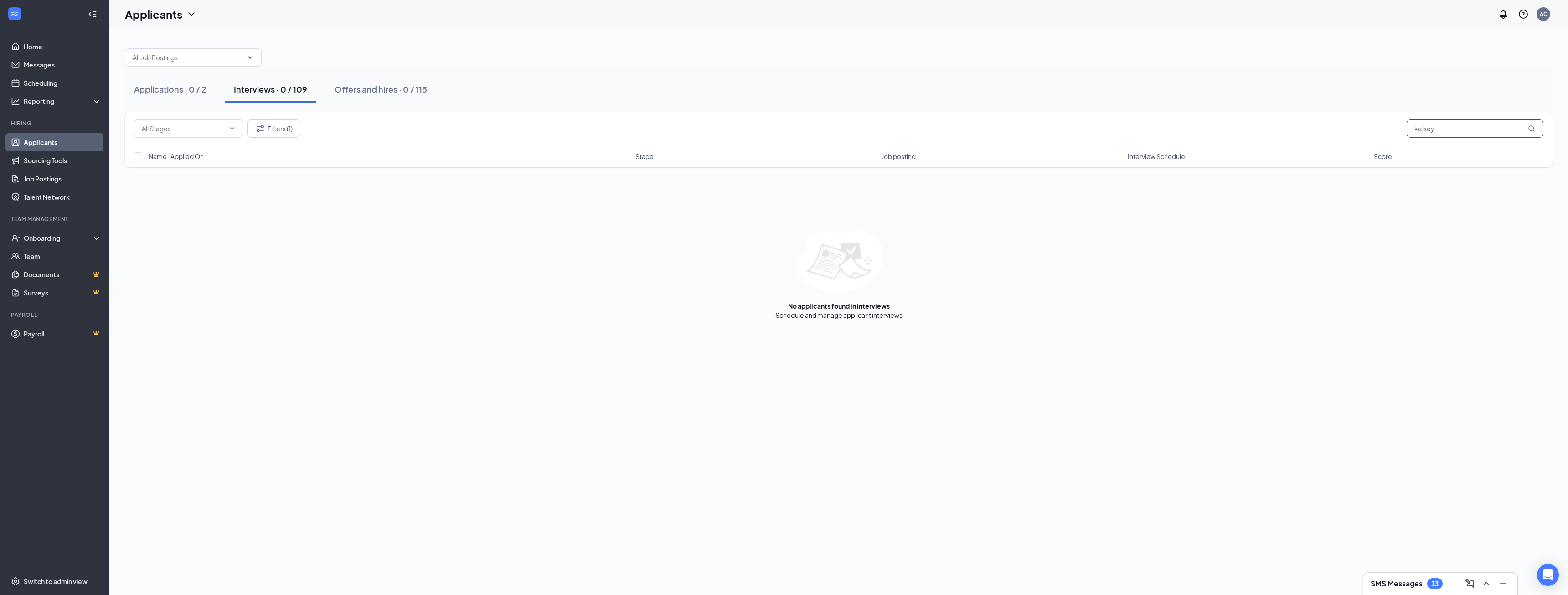
click at [1456, 129] on input "kelsey" at bounding box center [1475, 128] width 137 height 18
type input "J"
type input "tianna"
